Goal: Find specific page/section: Find specific page/section

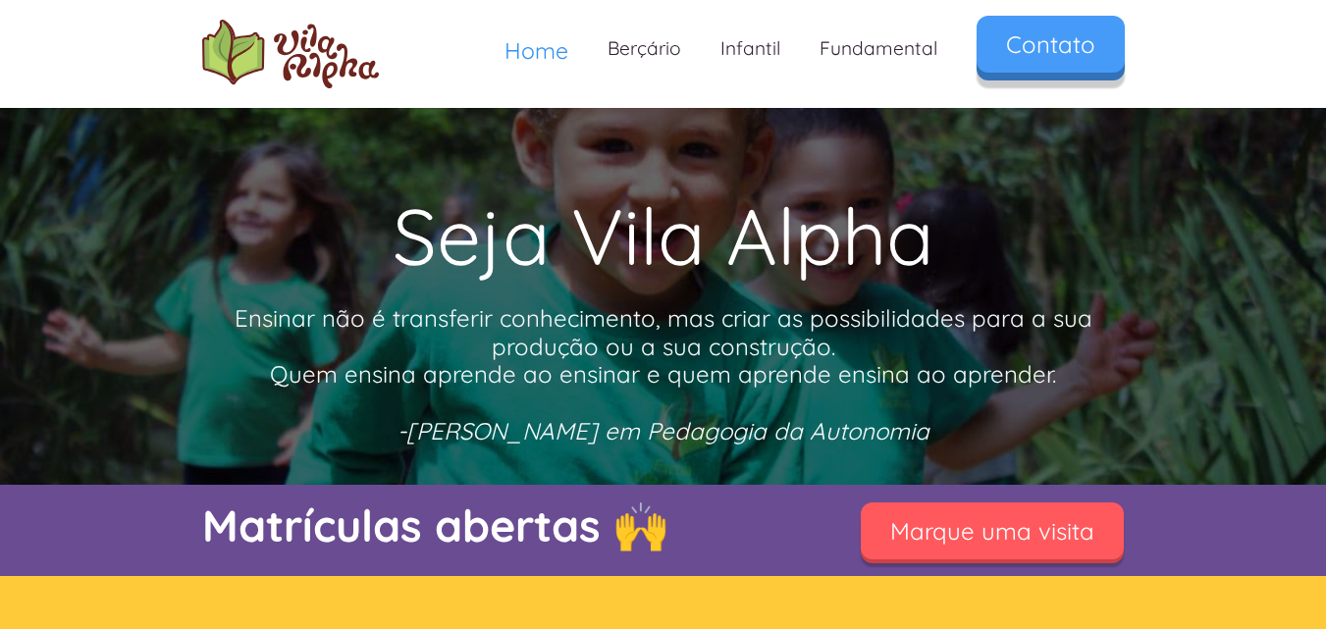
click at [1048, 50] on link "Contato" at bounding box center [1051, 44] width 148 height 57
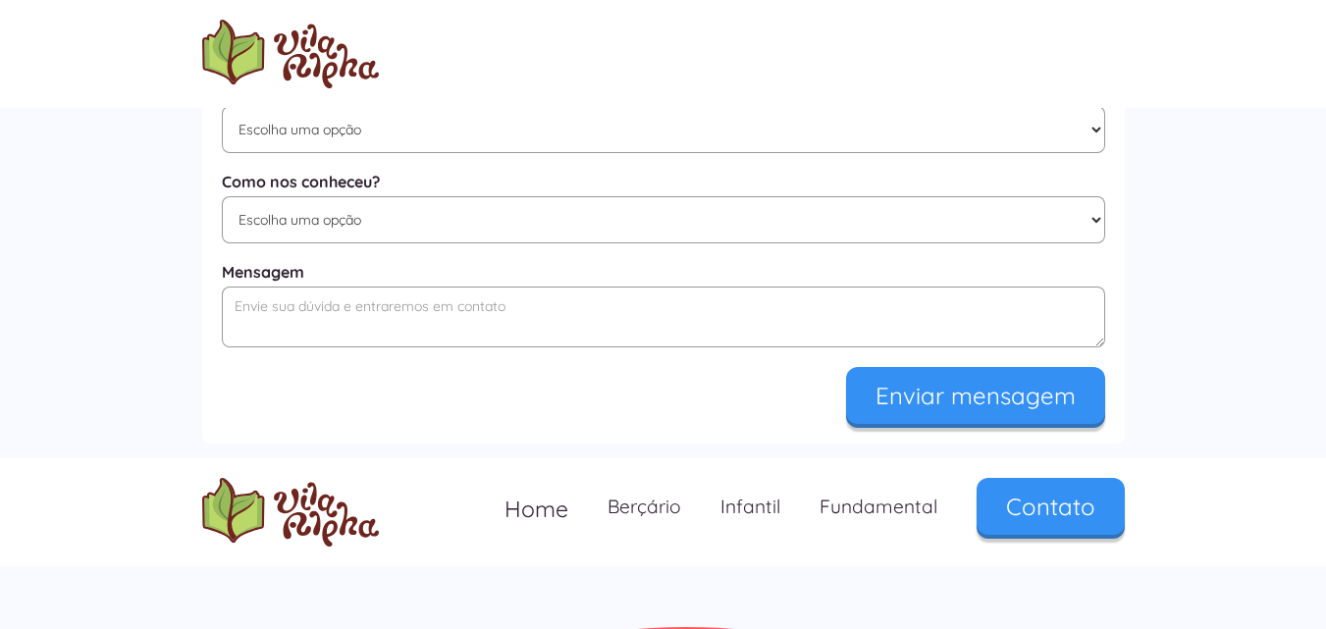
scroll to position [1334, 0]
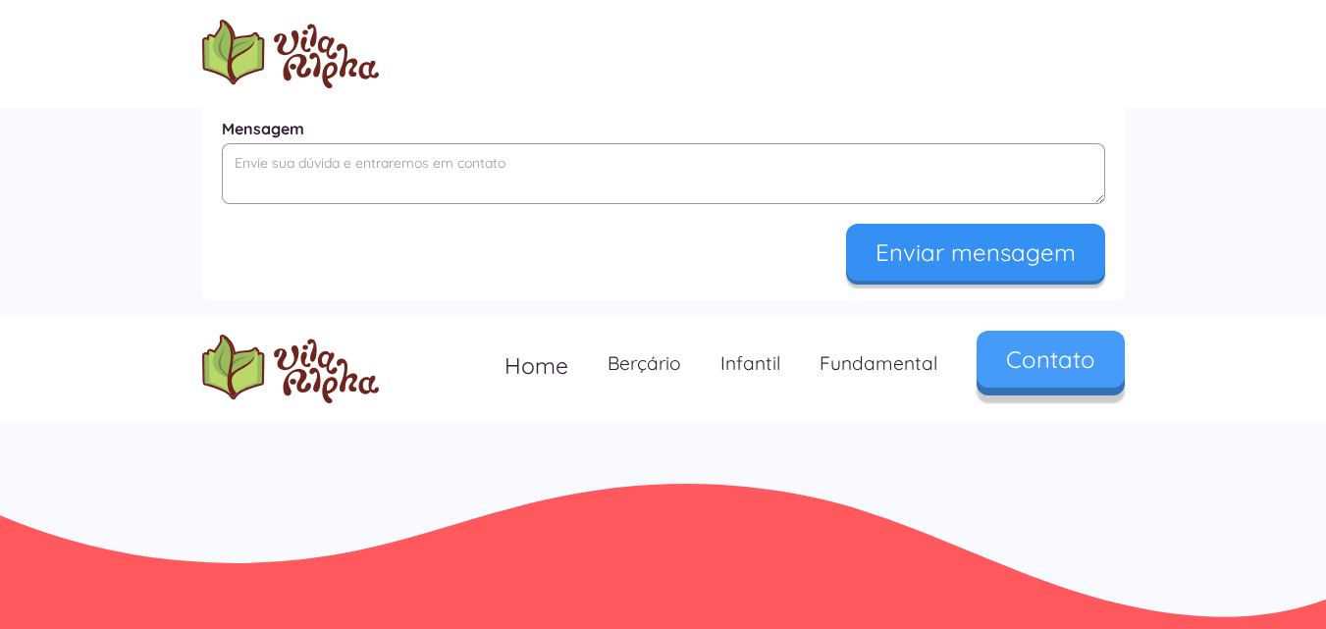
click at [1021, 369] on link "Contato" at bounding box center [1051, 359] width 148 height 57
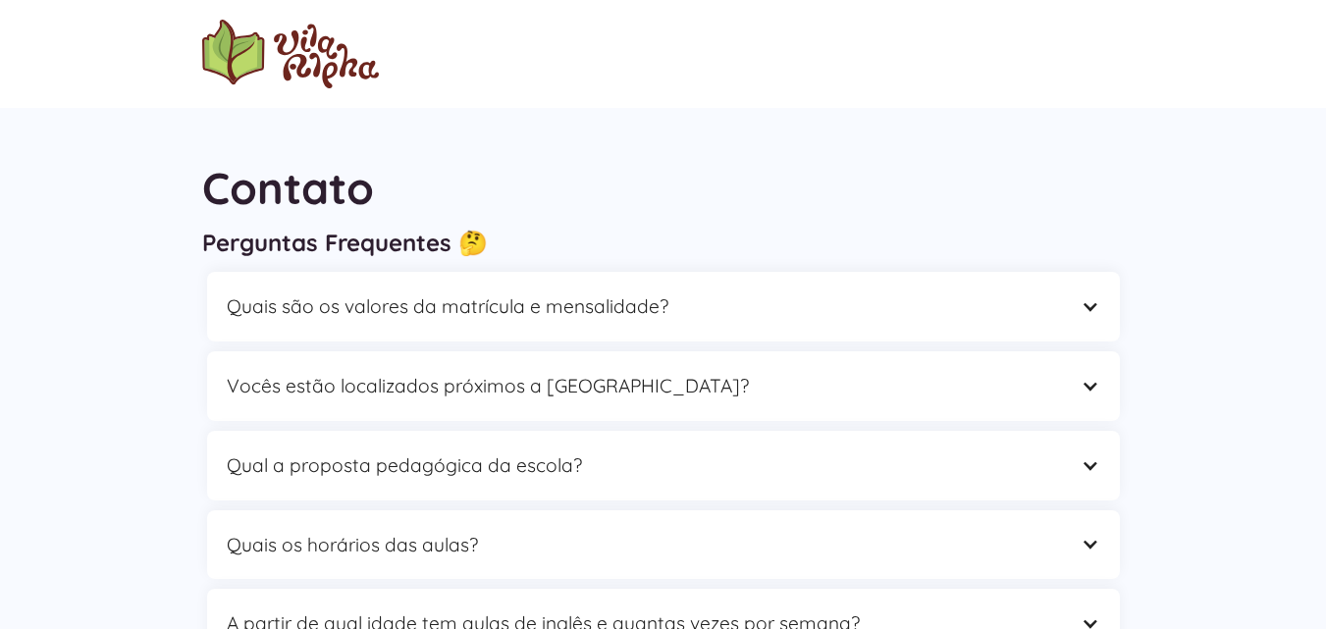
click at [282, 45] on img "home" at bounding box center [290, 54] width 177 height 69
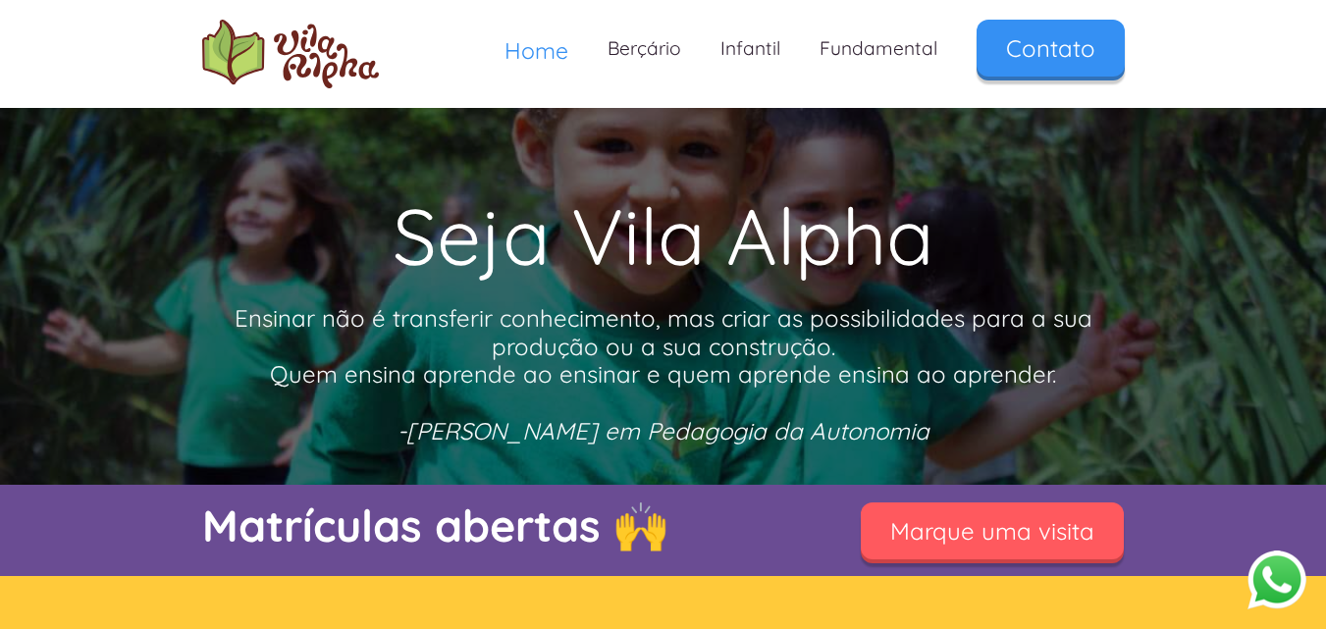
click at [537, 59] on span "Home" at bounding box center [537, 50] width 64 height 28
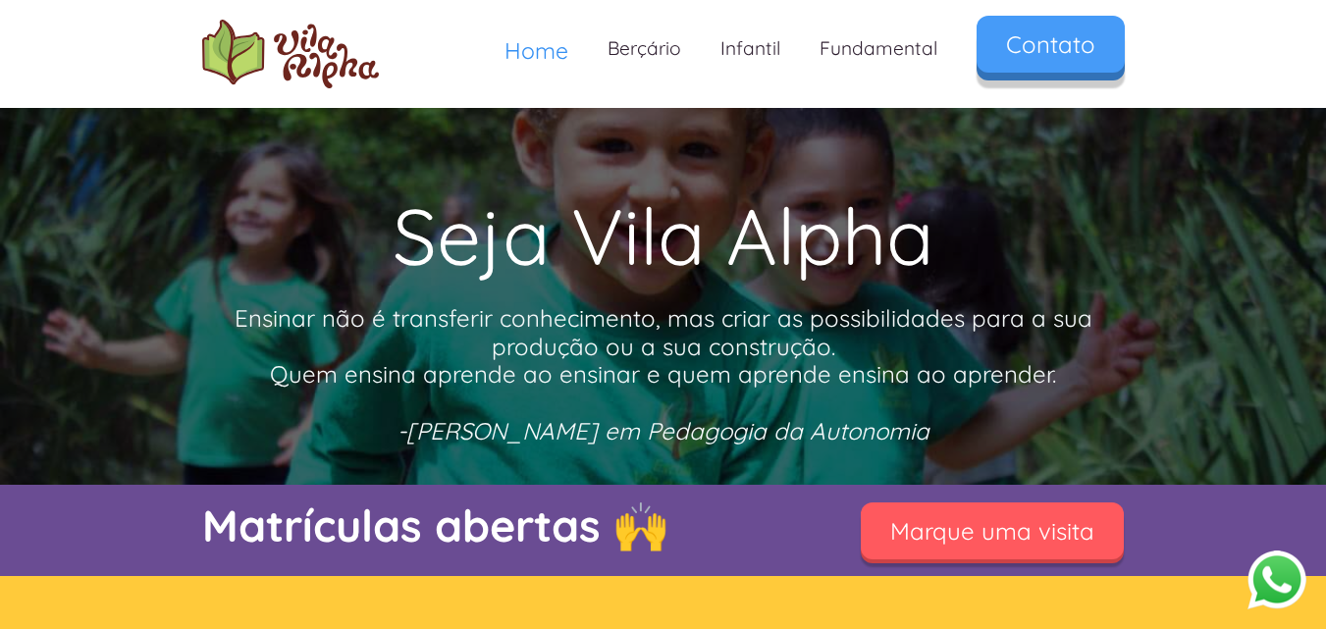
click at [1037, 40] on link "Contato" at bounding box center [1051, 44] width 148 height 57
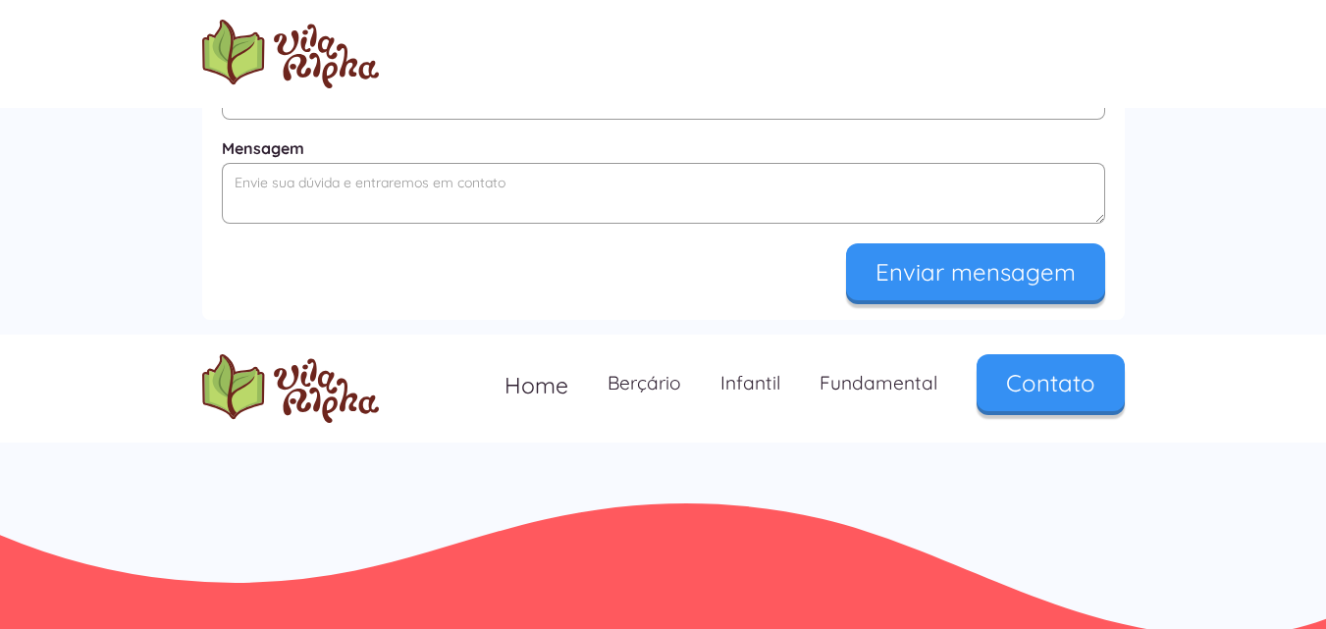
scroll to position [1334, 0]
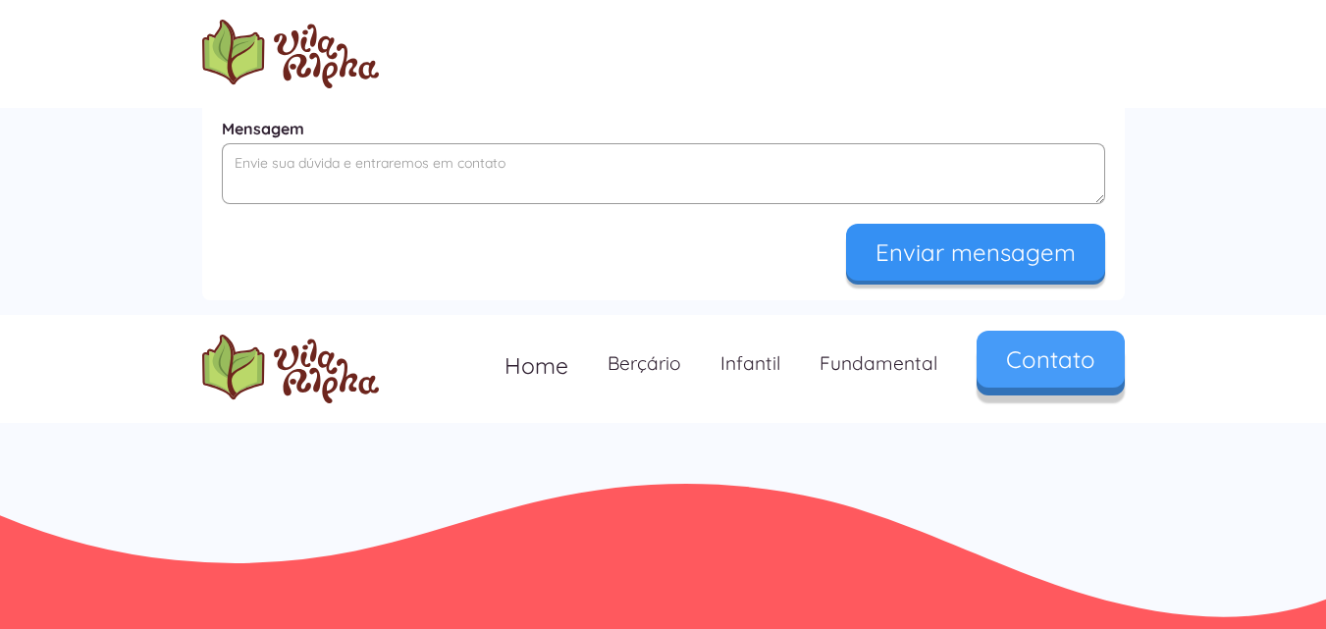
click at [1024, 355] on link "Contato" at bounding box center [1051, 359] width 148 height 57
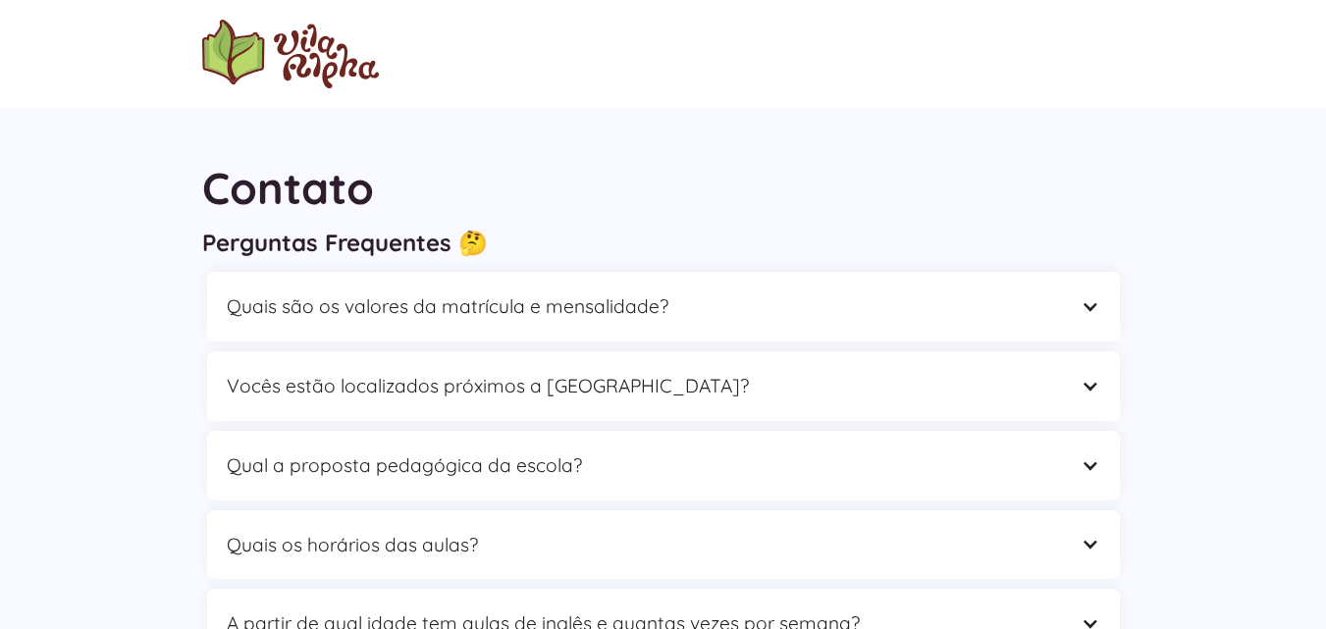
click at [254, 52] on img "home" at bounding box center [290, 54] width 177 height 69
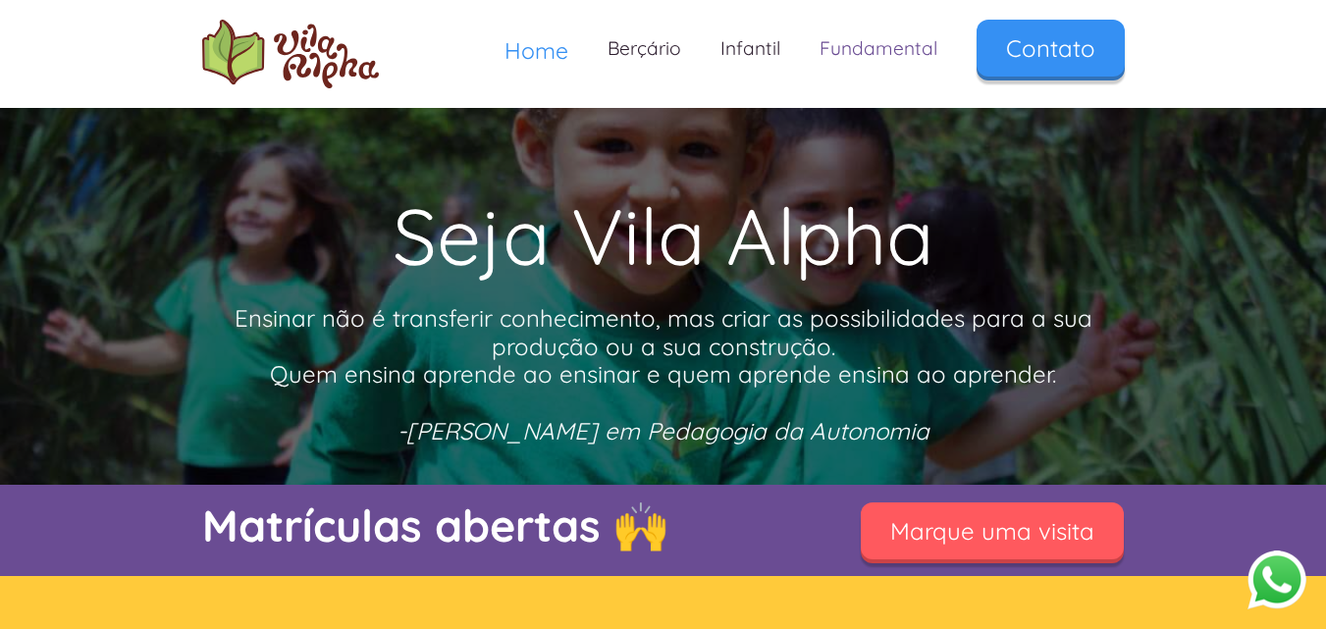
click at [854, 56] on link "Fundamental" at bounding box center [878, 49] width 157 height 58
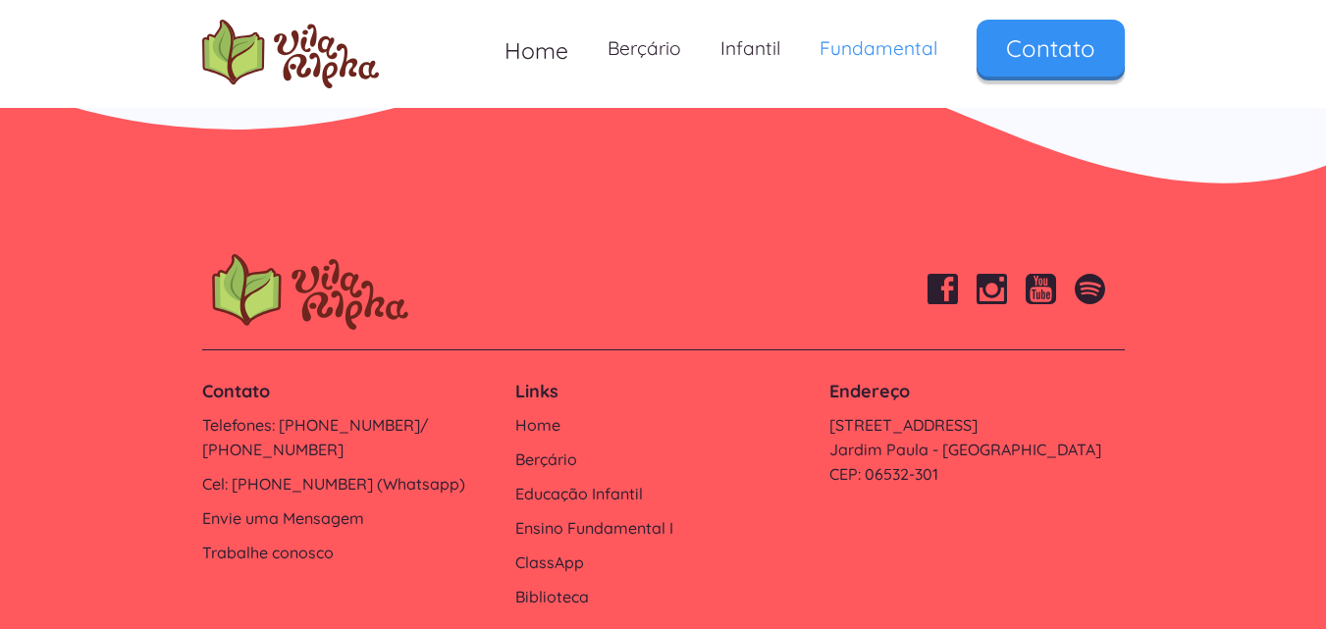
scroll to position [6921, 0]
